Goal: Task Accomplishment & Management: Use online tool/utility

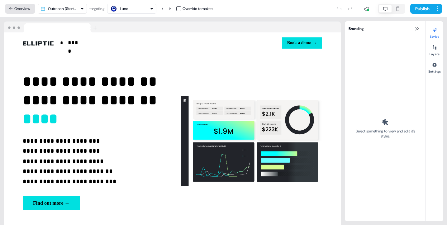
click at [17, 7] on button "Overview" at bounding box center [20, 9] width 30 height 10
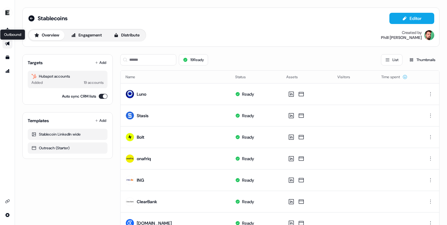
click at [7, 43] on icon "Go to outbound experience" at bounding box center [7, 43] width 5 height 5
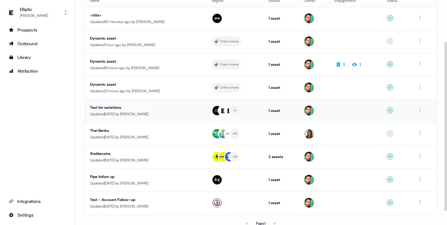
scroll to position [56, 0]
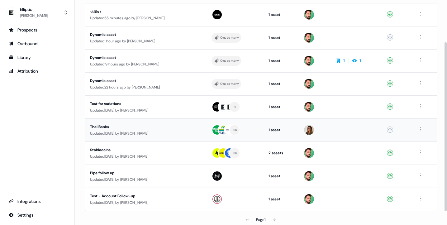
click at [141, 126] on div "Thai Banks" at bounding box center [145, 127] width 111 height 6
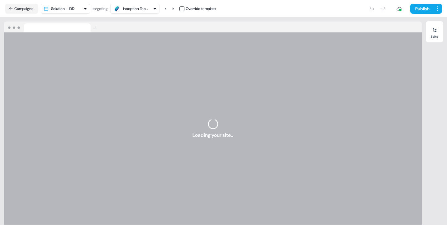
click at [154, 8] on div "Inception Technology Co. Ltd" at bounding box center [135, 8] width 44 height 7
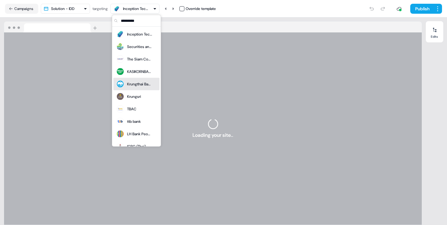
click at [130, 82] on div "Krungthai Bank (KTB)" at bounding box center [139, 84] width 25 height 6
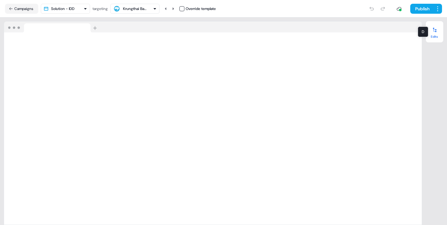
click at [429, 37] on button "Edits" at bounding box center [434, 32] width 17 height 14
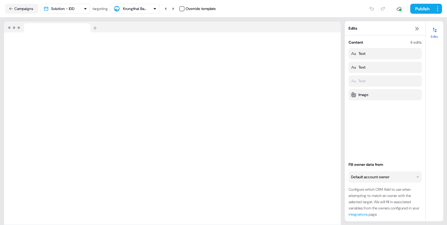
click at [376, 179] on html "For the best experience switch devices to a bigger screen. Go to [DOMAIN_NAME] …" at bounding box center [223, 112] width 447 height 225
click at [387, 146] on html "For the best experience switch devices to a bigger screen. Go to [DOMAIN_NAME] …" at bounding box center [223, 112] width 447 height 225
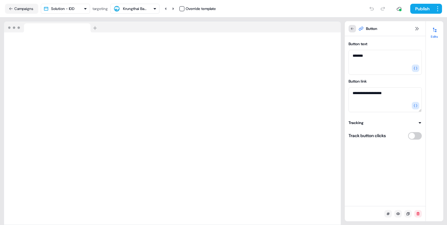
click at [349, 29] on button at bounding box center [352, 28] width 7 height 7
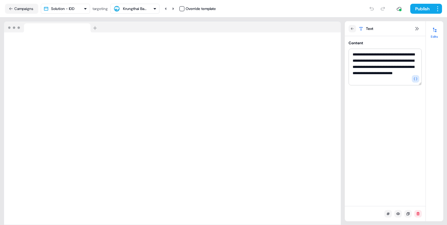
click at [144, 9] on div "Krungthai Bank (KTB)" at bounding box center [135, 9] width 25 height 6
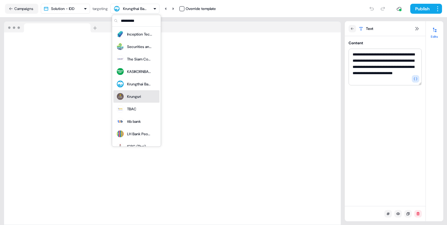
click at [128, 94] on div "Krungsri" at bounding box center [134, 96] width 14 height 6
